Goal: Browse casually: Explore the website without a specific task or goal

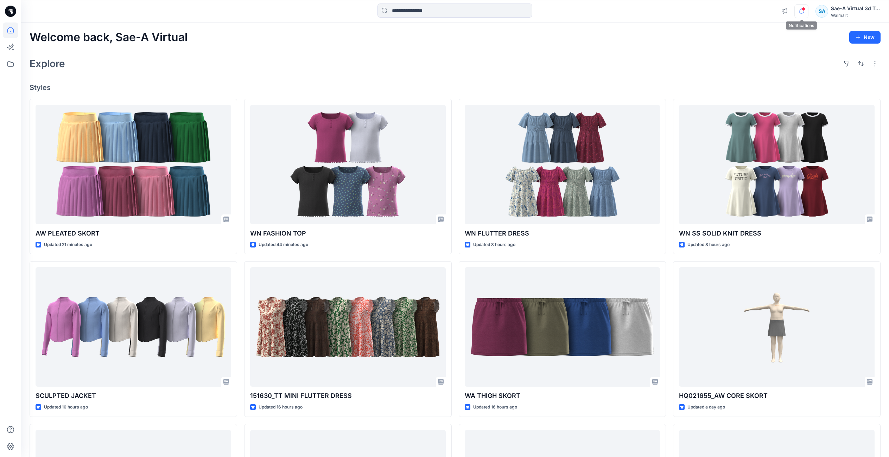
click at [802, 11] on icon "button" at bounding box center [800, 11] width 13 height 14
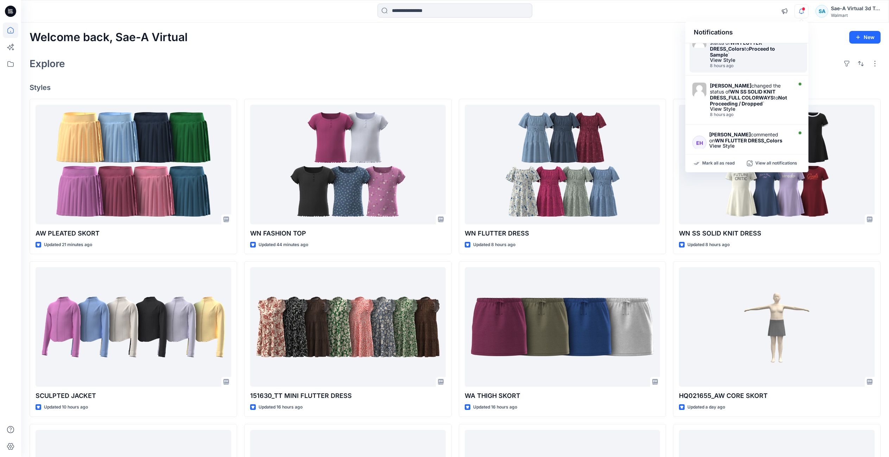
scroll to position [70, 0]
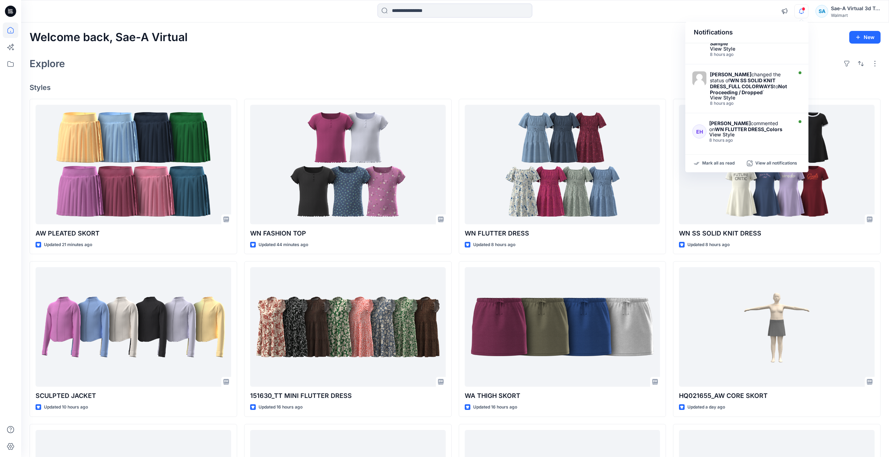
click at [566, 70] on div "Explore" at bounding box center [455, 63] width 851 height 17
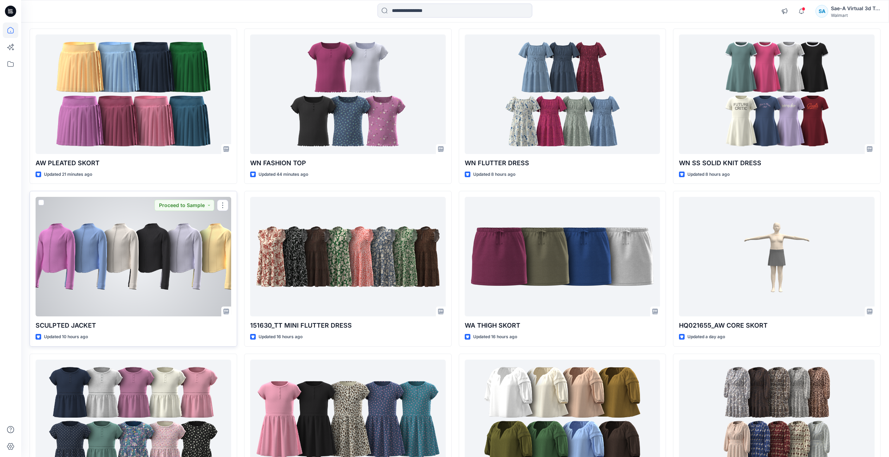
click at [140, 268] on div at bounding box center [134, 257] width 196 height 120
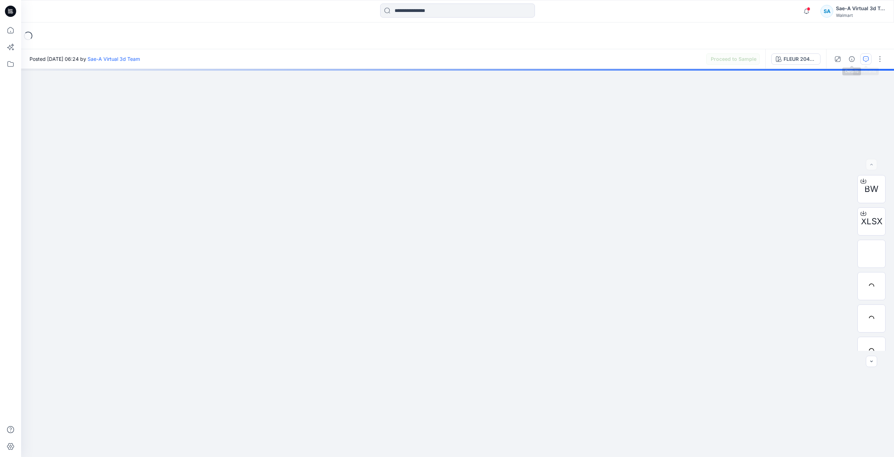
click at [866, 58] on icon "button" at bounding box center [866, 59] width 6 height 6
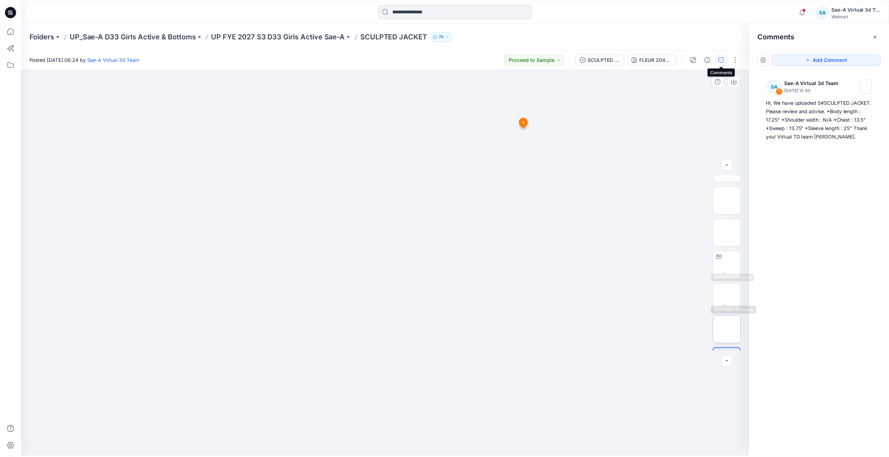
scroll to position [105, 0]
click at [731, 245] on img at bounding box center [731, 245] width 0 height 0
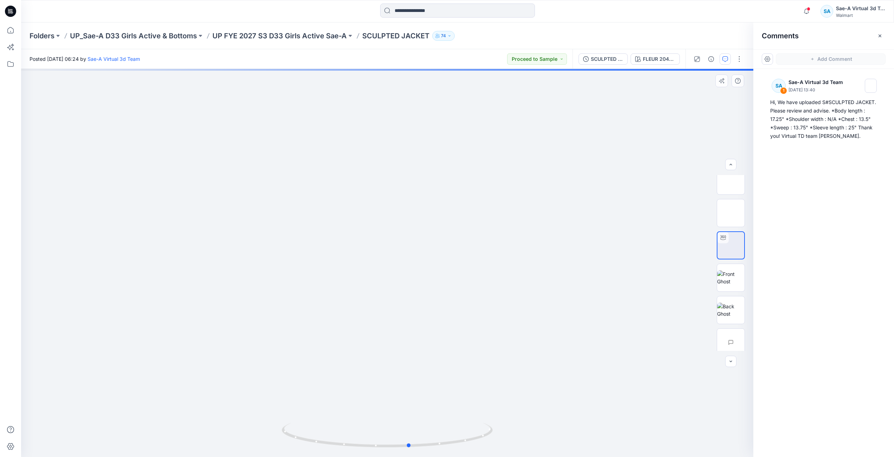
drag, startPoint x: 390, startPoint y: 448, endPoint x: 196, endPoint y: 396, distance: 201.1
click at [196, 396] on div at bounding box center [387, 263] width 732 height 388
click at [720, 281] on img at bounding box center [730, 277] width 27 height 15
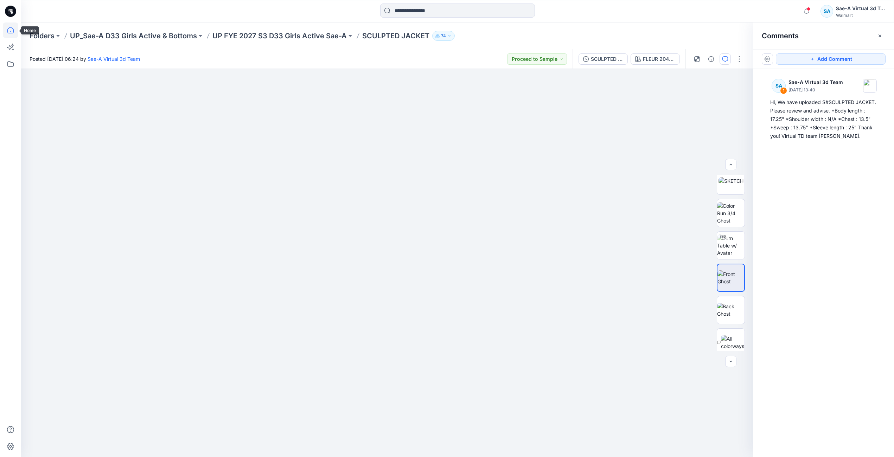
click at [10, 26] on icon at bounding box center [10, 30] width 15 height 15
